Goal: Information Seeking & Learning: Learn about a topic

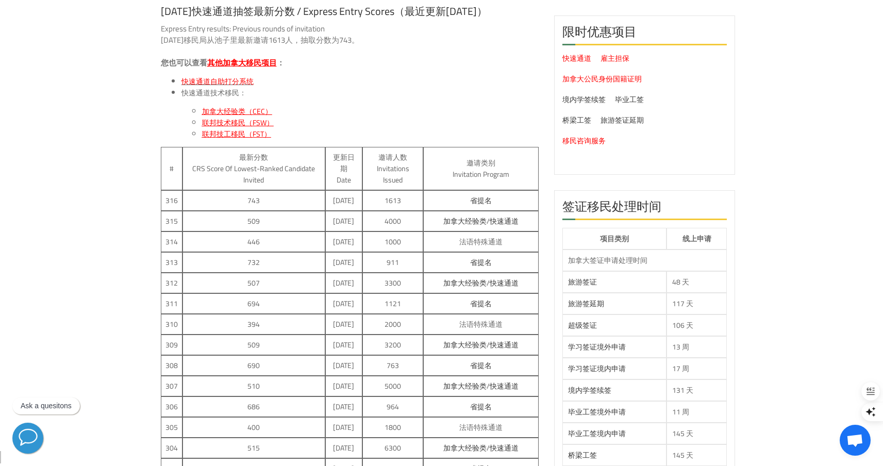
scroll to position [142, 0]
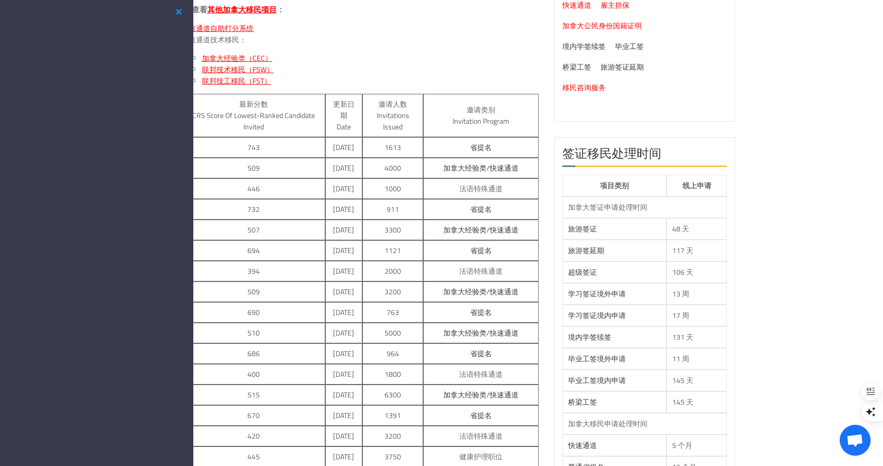
click at [179, 14] on button "button" at bounding box center [179, 12] width 12 height 13
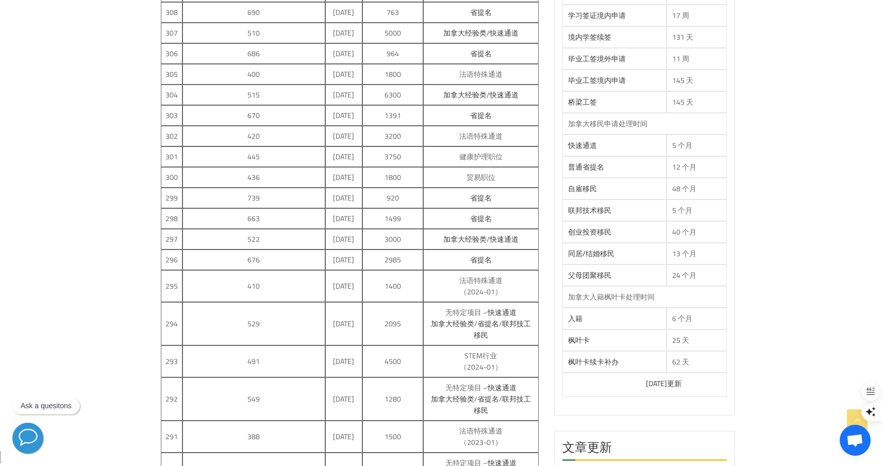
scroll to position [0, 0]
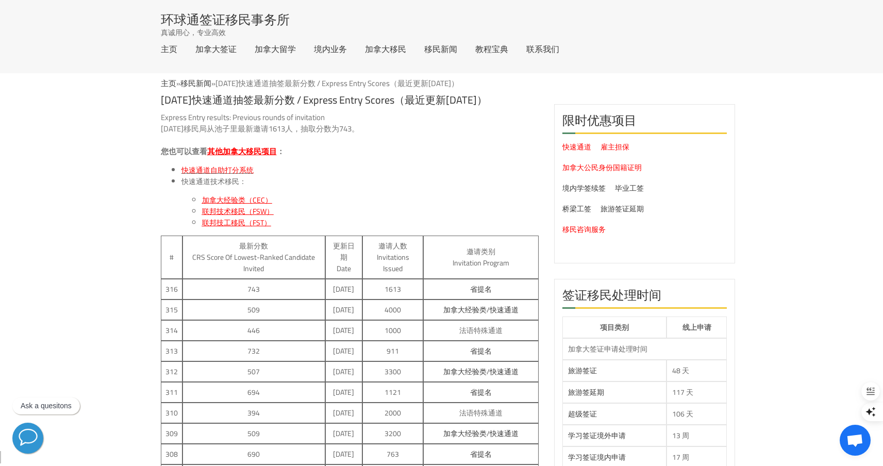
click at [245, 152] on span "其他加拿大移民项目" at bounding box center [242, 151] width 70 height 15
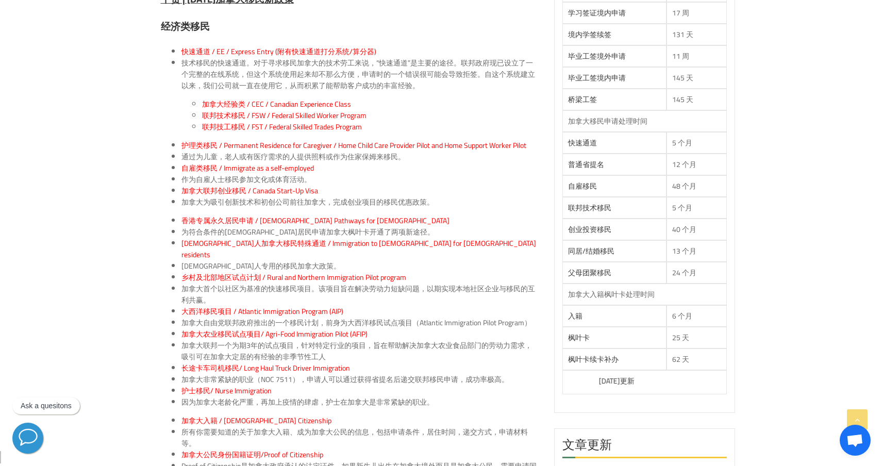
scroll to position [457, 0]
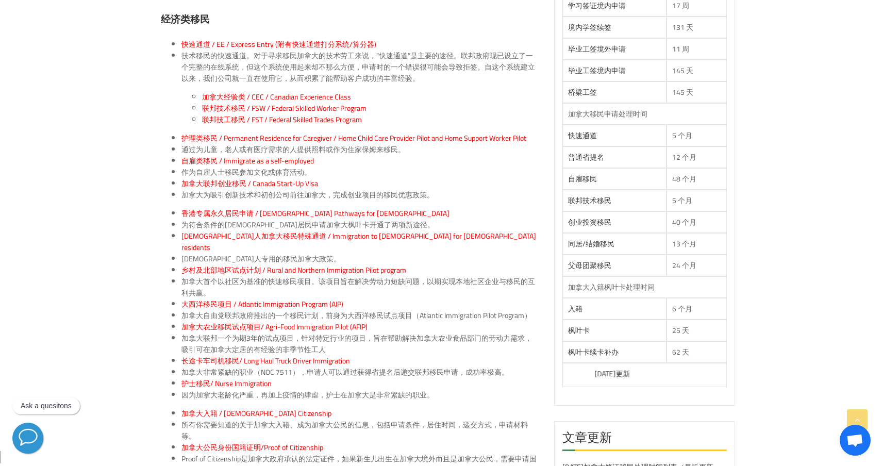
click at [301, 263] on span "乡村及北部地区试点计划 / Rural and Northern Immigration Pilot program" at bounding box center [293, 269] width 225 height 13
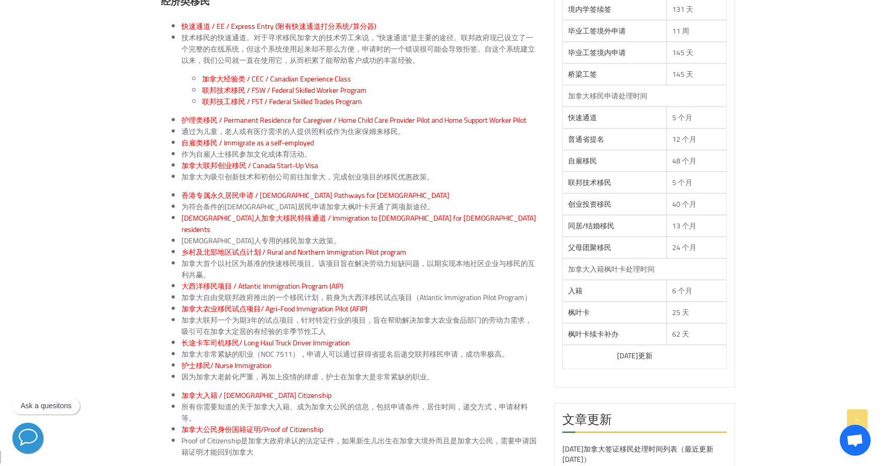
scroll to position [532, 0]
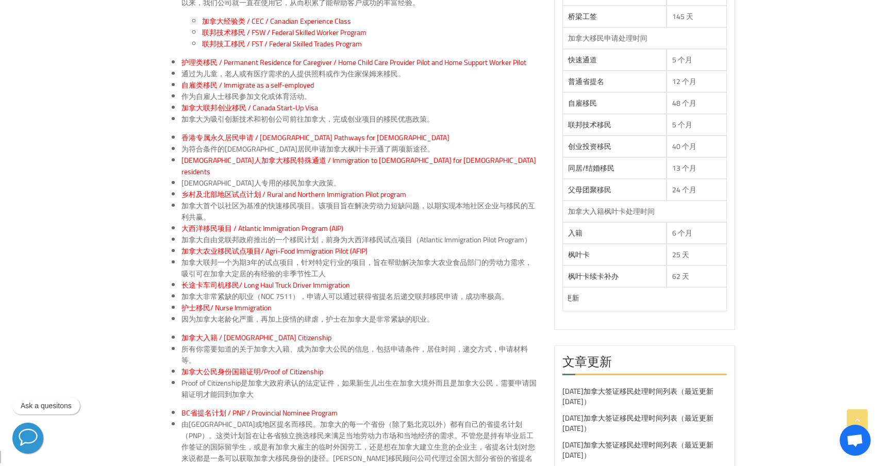
click at [221, 222] on span "大西洋移民项目 / Atlantic Immigration Program (AIP)" at bounding box center [262, 228] width 162 height 13
click at [319, 278] on span "长途卡车司机移民/ Long Haul Truck Driver Immigration" at bounding box center [265, 284] width 169 height 13
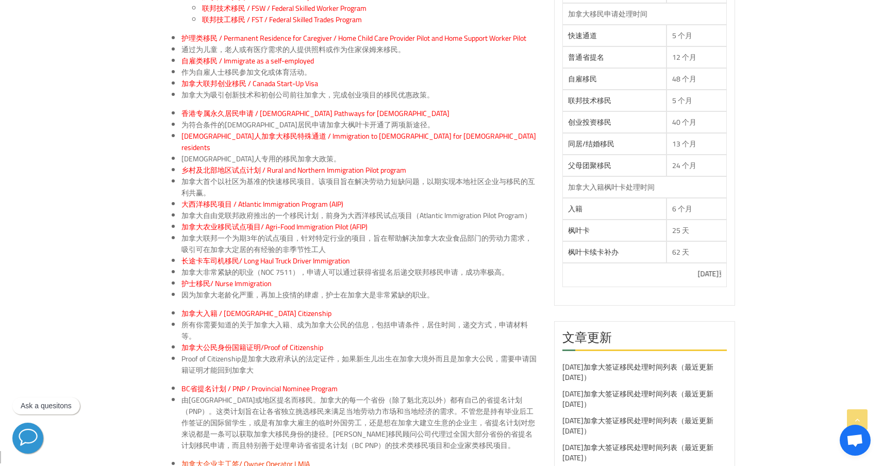
scroll to position [463, 0]
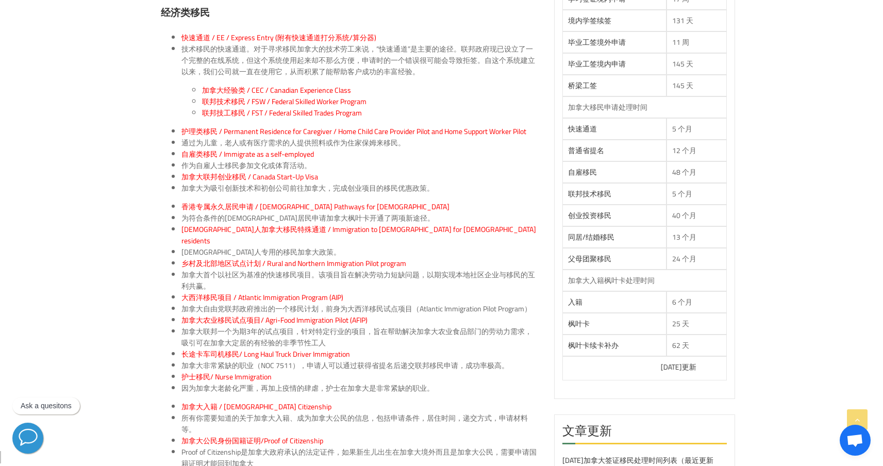
click at [255, 257] on span "乡村及北部地区试点计划 / Rural and Northern Immigration Pilot program" at bounding box center [293, 263] width 225 height 13
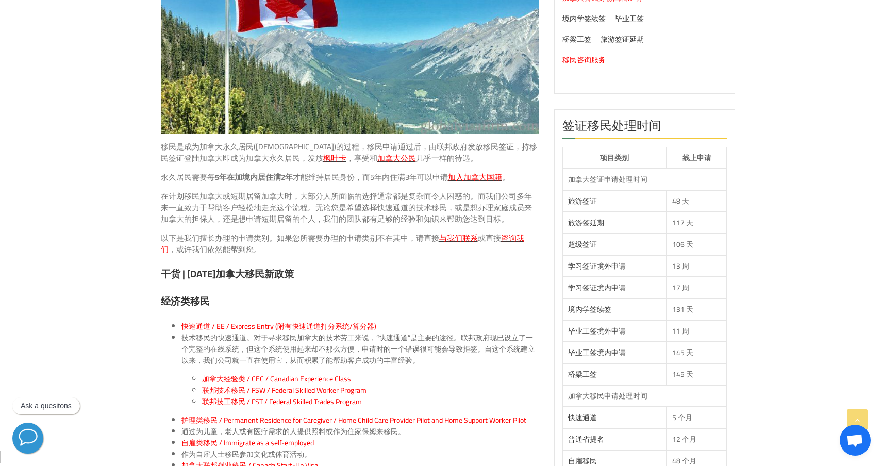
scroll to position [0, 0]
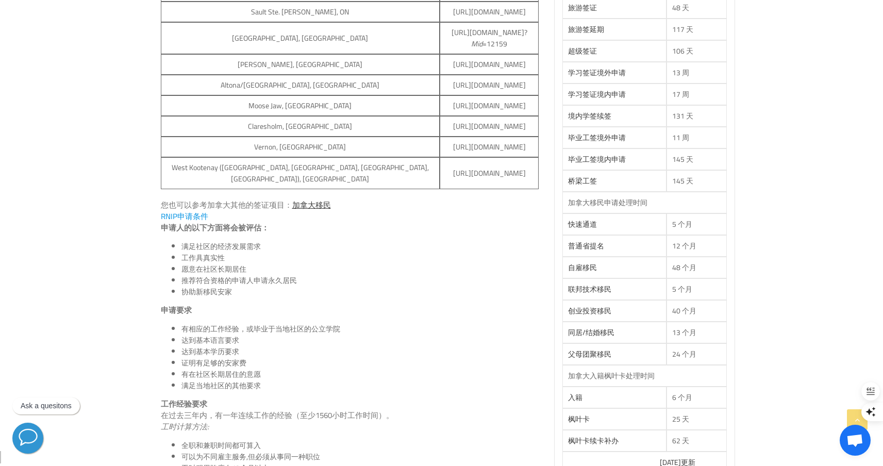
scroll to position [160, 0]
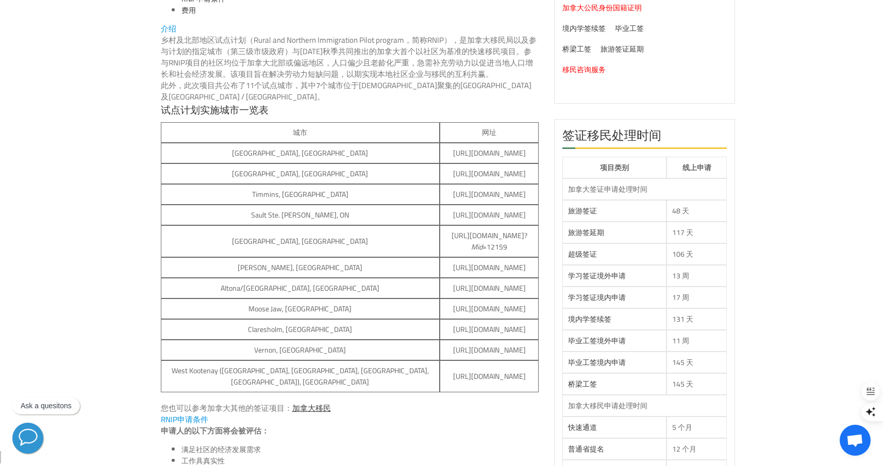
drag, startPoint x: 372, startPoint y: 319, endPoint x: 462, endPoint y: 322, distance: 90.8
click at [462, 322] on td "[URL][DOMAIN_NAME]" at bounding box center [489, 329] width 99 height 21
click at [462, 321] on td "[URL][DOMAIN_NAME]" at bounding box center [489, 329] width 99 height 21
drag, startPoint x: 460, startPoint y: 318, endPoint x: 347, endPoint y: 313, distance: 113.0
click at [440, 319] on td "[URL][DOMAIN_NAME]" at bounding box center [489, 329] width 99 height 21
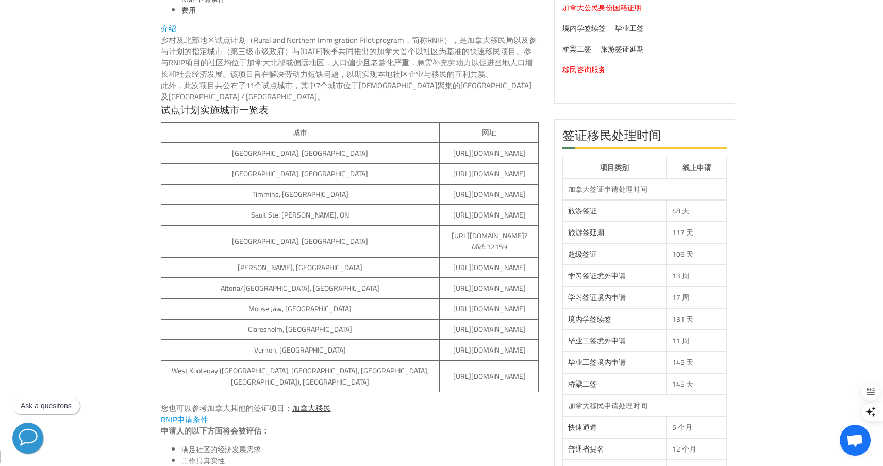
drag, startPoint x: 362, startPoint y: 319, endPoint x: 434, endPoint y: 319, distance: 72.2
click at [440, 319] on td "[URL][DOMAIN_NAME]" at bounding box center [489, 329] width 99 height 21
drag, startPoint x: 374, startPoint y: 316, endPoint x: 437, endPoint y: 318, distance: 62.9
click at [440, 319] on td "[URL][DOMAIN_NAME]" at bounding box center [489, 329] width 99 height 21
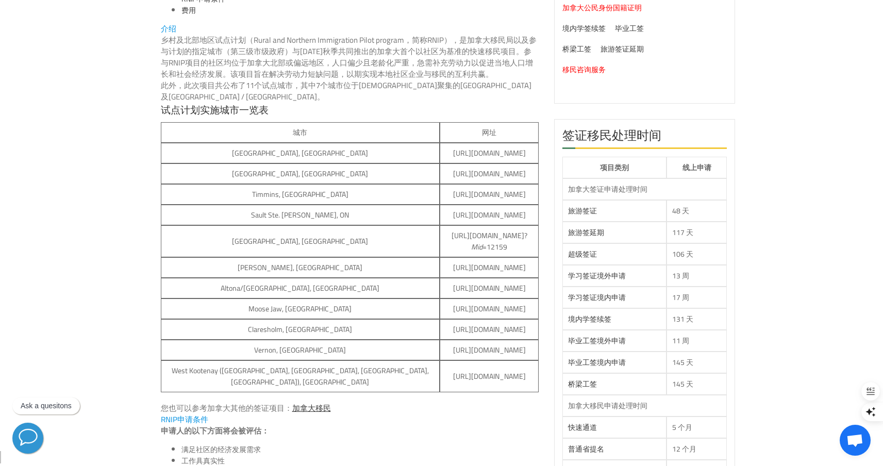
click at [440, 319] on td "[URL][DOMAIN_NAME]" at bounding box center [489, 329] width 99 height 21
drag, startPoint x: 374, startPoint y: 142, endPoint x: 473, endPoint y: 144, distance: 98.5
click at [473, 144] on td "[URL][DOMAIN_NAME]" at bounding box center [489, 153] width 99 height 21
click at [471, 144] on td "[URL][DOMAIN_NAME]" at bounding box center [489, 153] width 99 height 21
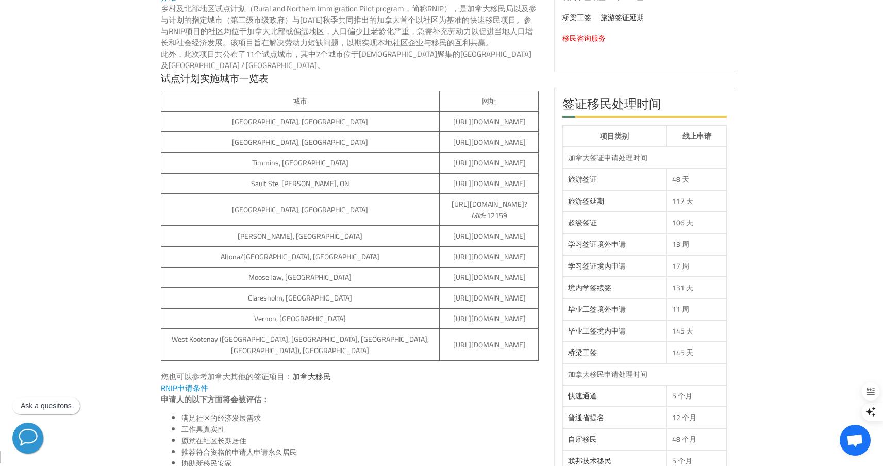
scroll to position [69, 0]
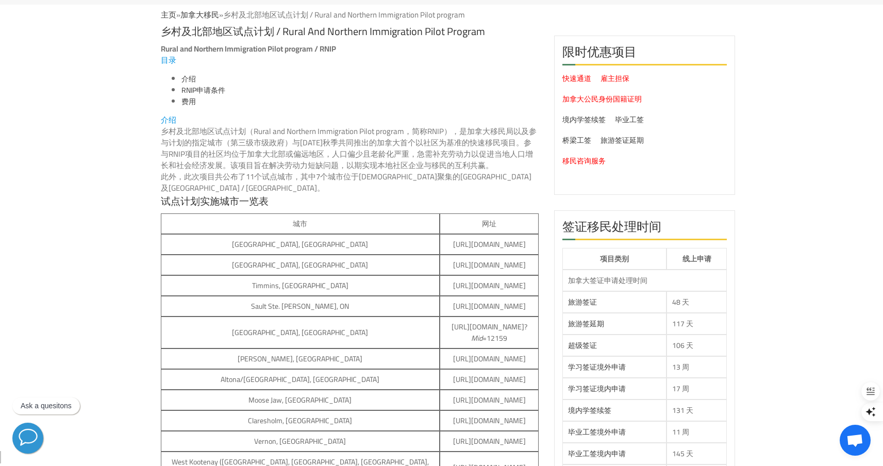
drag, startPoint x: 377, startPoint y: 232, endPoint x: 461, endPoint y: 239, distance: 83.8
click at [461, 239] on td "[URL][DOMAIN_NAME]" at bounding box center [489, 244] width 99 height 21
click at [252, 194] on h3 "试点计划实施城市一览表" at bounding box center [350, 204] width 378 height 20
click at [440, 235] on td "[URL][DOMAIN_NAME]" at bounding box center [489, 244] width 99 height 21
drag, startPoint x: 455, startPoint y: 234, endPoint x: 362, endPoint y: 229, distance: 92.4
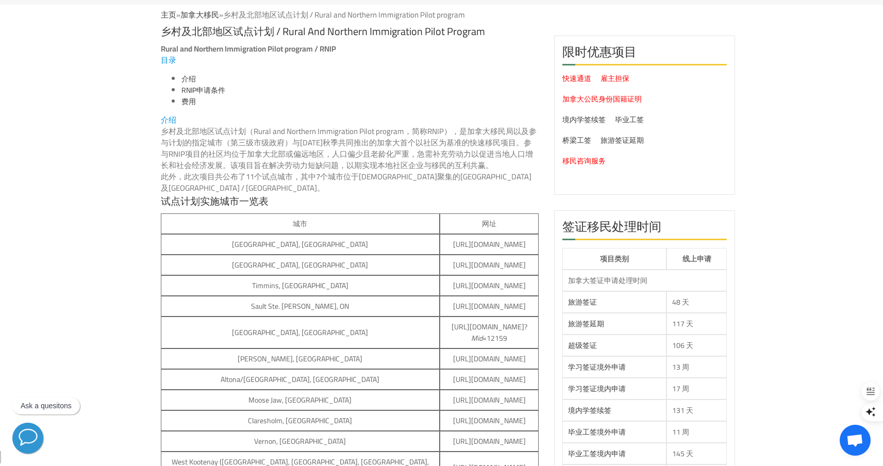
click at [440, 234] on td "[URL][DOMAIN_NAME]" at bounding box center [489, 244] width 99 height 21
drag, startPoint x: 375, startPoint y: 253, endPoint x: 429, endPoint y: 253, distance: 53.6
click at [440, 255] on td "[URL][DOMAIN_NAME]" at bounding box center [489, 265] width 99 height 21
click at [452, 255] on td "[URL][DOMAIN_NAME]" at bounding box center [489, 265] width 99 height 21
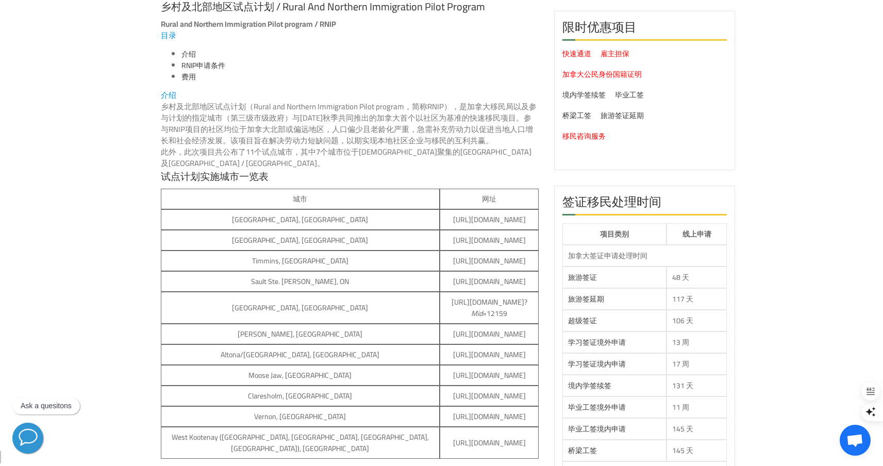
scroll to position [100, 0]
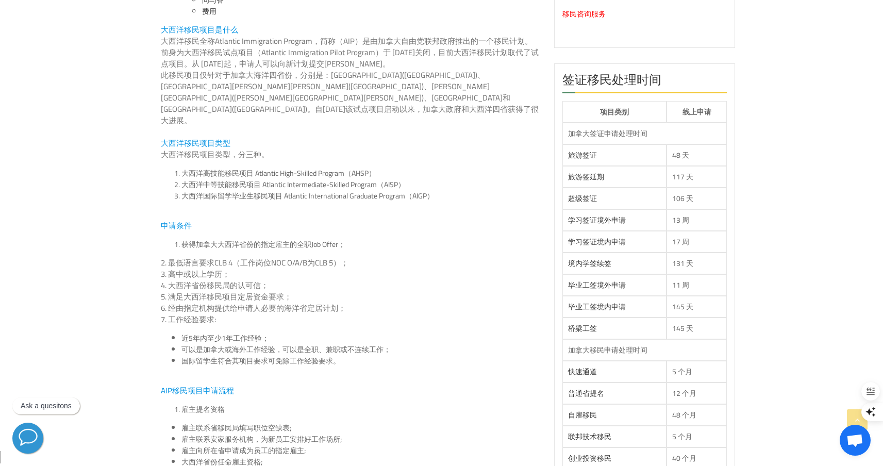
scroll to position [396, 0]
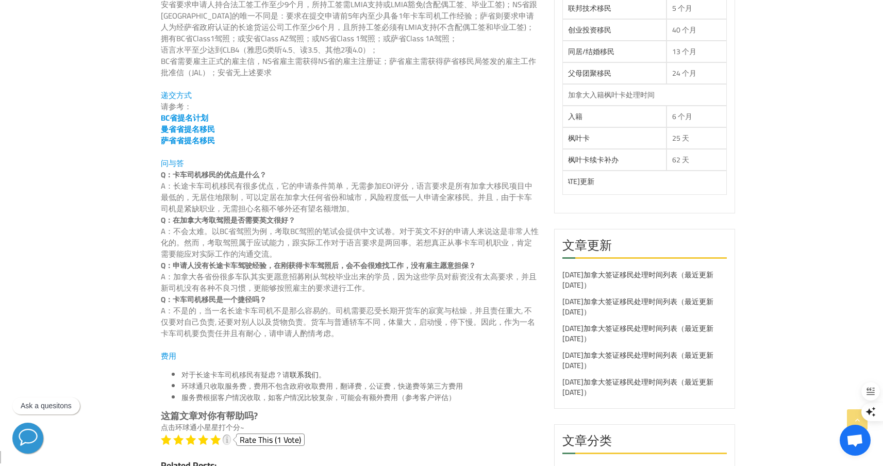
scroll to position [436, 0]
